Goal: Information Seeking & Learning: Find specific fact

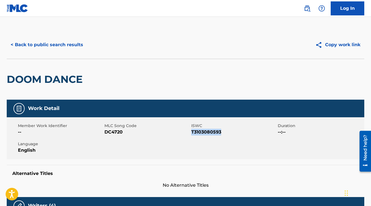
click at [343, 8] on link "Log In" at bounding box center [347, 8] width 34 height 14
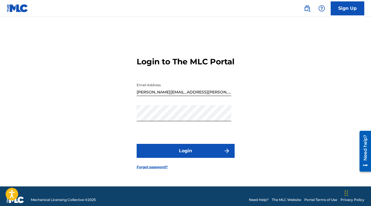
click at [184, 156] on button "Login" at bounding box center [186, 151] width 98 height 14
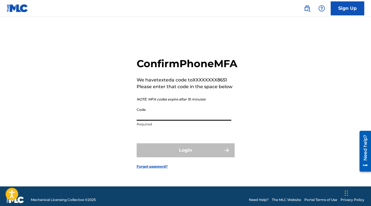
click at [172, 121] on input "Code" at bounding box center [184, 113] width 95 height 16
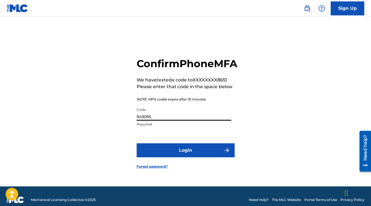
type input "943095"
click at [177, 151] on button "Login" at bounding box center [186, 150] width 98 height 14
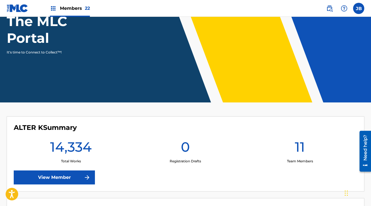
scroll to position [61, 0]
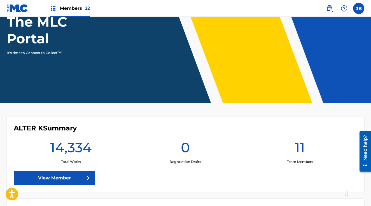
click at [64, 179] on link "View Member" at bounding box center [54, 178] width 81 height 14
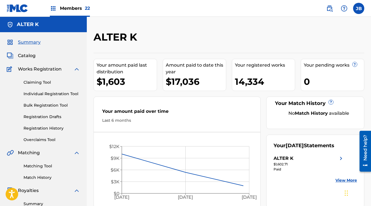
scroll to position [20, 0]
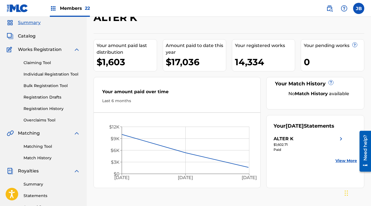
click at [36, 147] on link "Matching Tool" at bounding box center [52, 147] width 57 height 6
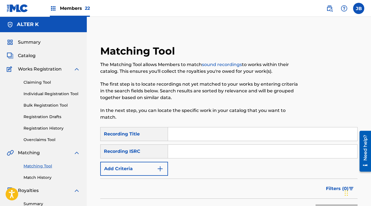
click at [185, 149] on input "Search Form" at bounding box center [262, 151] width 189 height 13
paste input "QMQYB1505410"
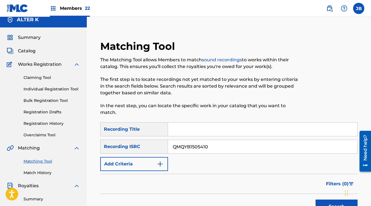
scroll to position [49, 0]
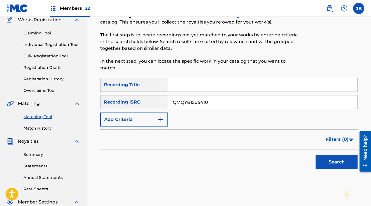
type input "QMQYB1505410"
click at [327, 164] on button "Search" at bounding box center [336, 162] width 42 height 14
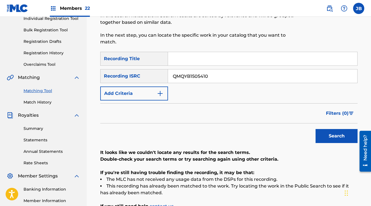
scroll to position [63, 0]
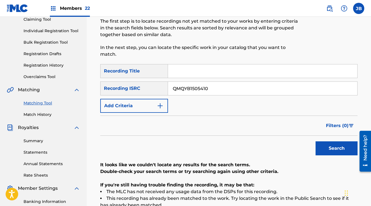
drag, startPoint x: 173, startPoint y: 88, endPoint x: 177, endPoint y: 90, distance: 4.6
click at [173, 88] on input "QMQYB1505410" at bounding box center [262, 88] width 189 height 13
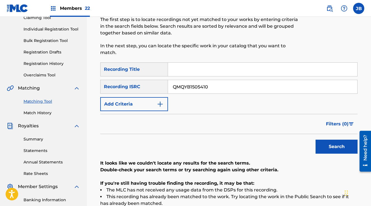
click at [182, 68] on input "Search Form" at bounding box center [262, 69] width 189 height 13
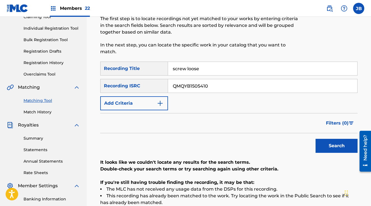
type input "screw loose"
click at [315, 139] on button "Search" at bounding box center [336, 146] width 42 height 14
click at [182, 87] on input "QMQYB1505410" at bounding box center [262, 85] width 189 height 13
click at [141, 102] on button "Add Criteria" at bounding box center [134, 103] width 68 height 14
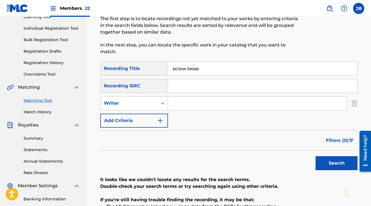
click at [182, 103] on input "Search Form" at bounding box center [257, 103] width 179 height 13
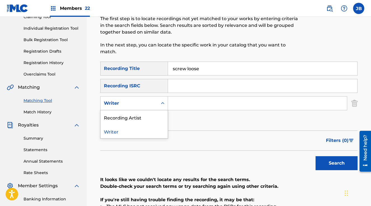
click at [156, 100] on div "Writer" at bounding box center [128, 103] width 57 height 11
click at [149, 117] on div "Recording Artist" at bounding box center [133, 117] width 67 height 14
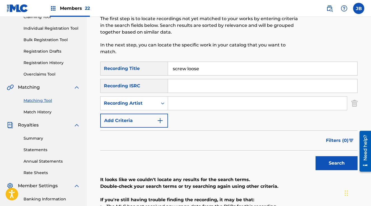
click at [188, 104] on input "Search Form" at bounding box center [257, 103] width 179 height 13
type input "[MEDICAL_DATA][PERSON_NAME]"
click at [315, 156] on button "Search" at bounding box center [336, 163] width 42 height 14
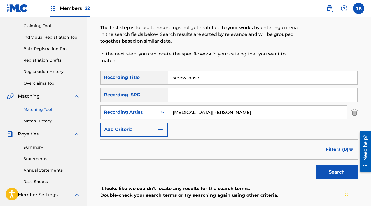
scroll to position [0, 0]
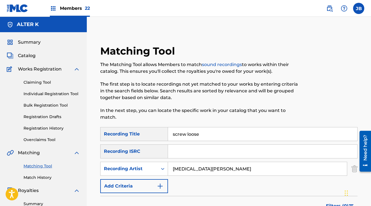
click at [28, 56] on span "Catalog" at bounding box center [27, 55] width 18 height 7
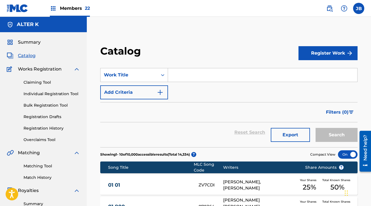
click at [322, 10] on div "JB JB [PERSON_NAME] [PERSON_NAME][EMAIL_ADDRESS][PERSON_NAME][DOMAIN_NAME] Noti…" at bounding box center [342, 8] width 44 height 11
click at [327, 10] on img at bounding box center [329, 8] width 7 height 7
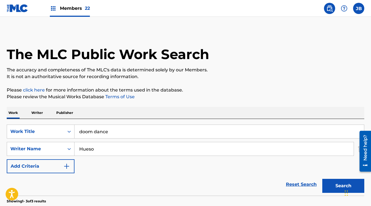
click at [124, 133] on input "doom dance" at bounding box center [218, 131] width 289 height 13
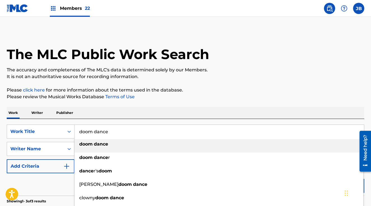
click at [125, 132] on input "doom dance" at bounding box center [218, 131] width 289 height 13
type input "screw loose"
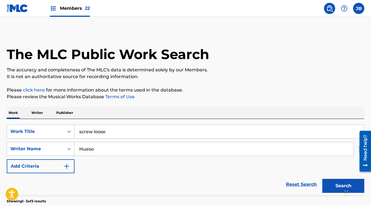
click at [134, 146] on input "Hueso" at bounding box center [213, 148] width 279 height 13
type input "a"
type input "[PERSON_NAME]"
click at [322, 179] on button "Search" at bounding box center [343, 186] width 42 height 14
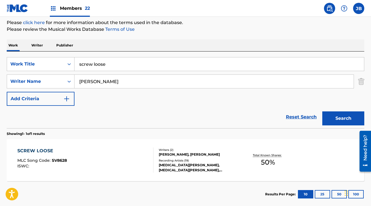
scroll to position [99, 0]
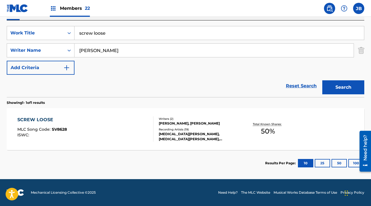
click at [103, 139] on div "SCREW LOOSE MLC Song Code : SV8628 ISWC :" at bounding box center [85, 128] width 136 height 25
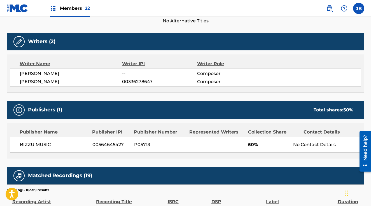
scroll to position [208, 0]
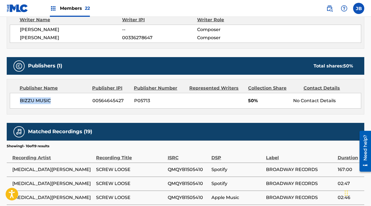
drag, startPoint x: 61, startPoint y: 98, endPoint x: 16, endPoint y: 102, distance: 44.7
click at [17, 102] on div "BIZZU MUSIC [PHONE_NUMBER] P05713 50% No Contact Details" at bounding box center [185, 101] width 351 height 16
copy span "BIZZU MUSIC"
